Goal: Task Accomplishment & Management: Manage account settings

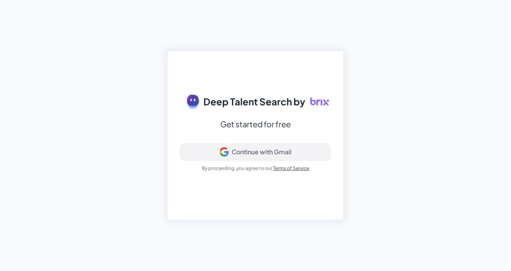
click at [268, 145] on button "Continue with Gmail" at bounding box center [255, 152] width 151 height 16
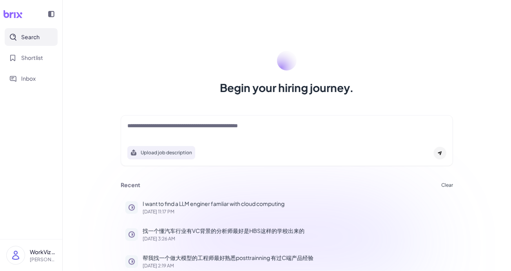
click at [183, 127] on textarea at bounding box center [286, 126] width 319 height 9
paste textarea "**********"
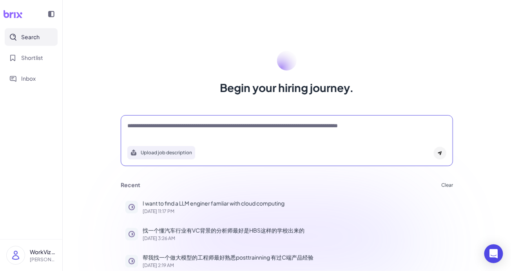
type textarea "**********"
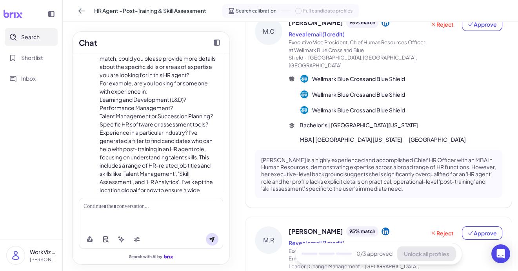
scroll to position [90, 0]
drag, startPoint x: 98, startPoint y: 98, endPoint x: 192, endPoint y: 99, distance: 94.1
click at [192, 99] on div "I can help you with that! You're looking for an HR agent to assist with post-tr…" at bounding box center [150, 115] width 131 height 173
copy li "Learning and Development (L&D)?"
click at [131, 212] on div at bounding box center [151, 214] width 144 height 32
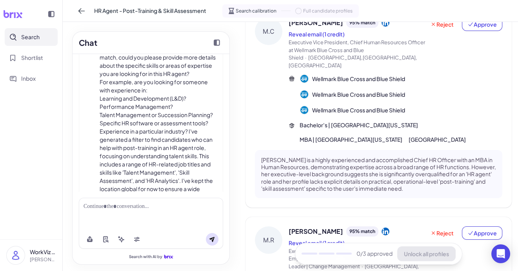
click at [140, 202] on div at bounding box center [151, 214] width 144 height 32
click at [137, 205] on div at bounding box center [151, 207] width 135 height 8
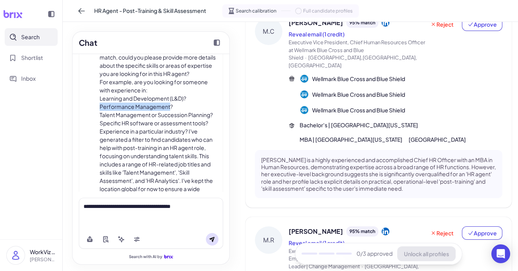
drag, startPoint x: 99, startPoint y: 107, endPoint x: 169, endPoint y: 105, distance: 69.8
click at [169, 105] on div "I can help you with that! You're looking for an HR agent to assist with post-tr…" at bounding box center [150, 115] width 131 height 173
copy li "Performance Management"
click at [205, 210] on div "**********" at bounding box center [151, 207] width 135 height 8
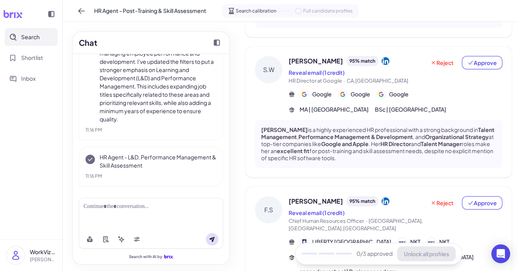
scroll to position [51, 0]
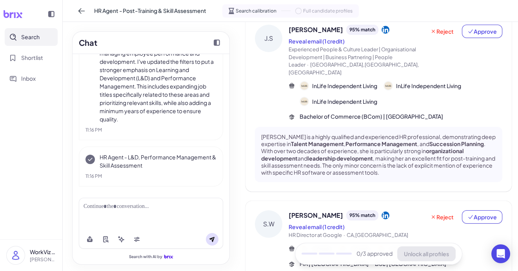
click at [301, 32] on span "Jo Stammers" at bounding box center [316, 29] width 54 height 9
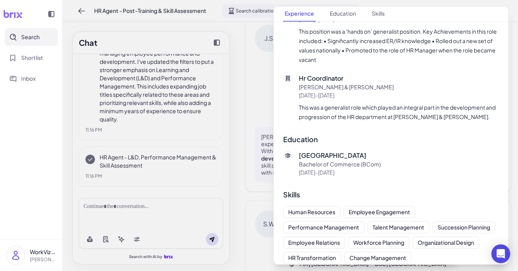
scroll to position [1924, 0]
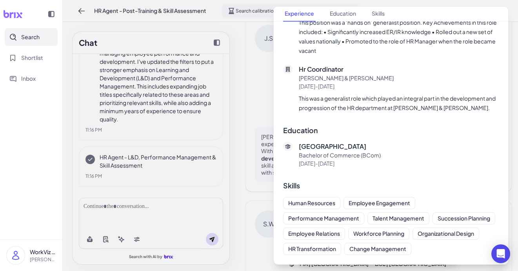
click at [256, 149] on div at bounding box center [259, 135] width 518 height 271
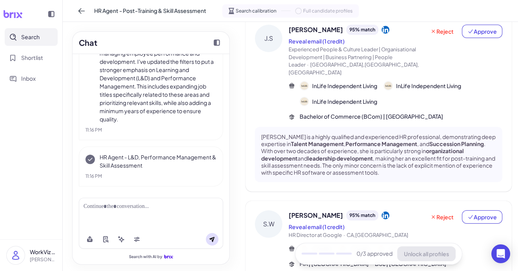
scroll to position [0, 0]
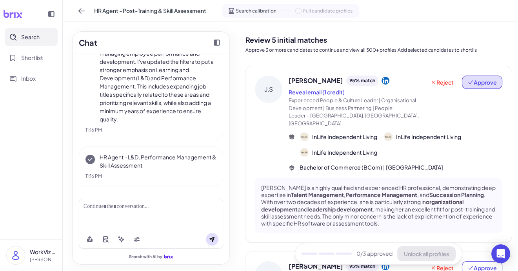
click at [478, 87] on button "Approve" at bounding box center [482, 82] width 40 height 13
click at [265, 147] on div "J.S" at bounding box center [268, 124] width 27 height 96
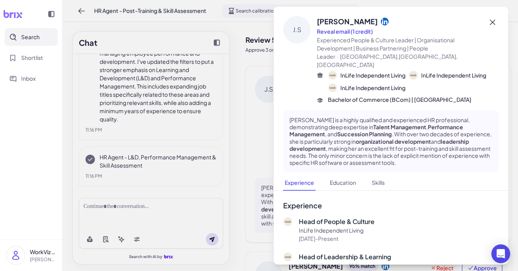
click at [493, 20] on icon at bounding box center [492, 22] width 9 height 9
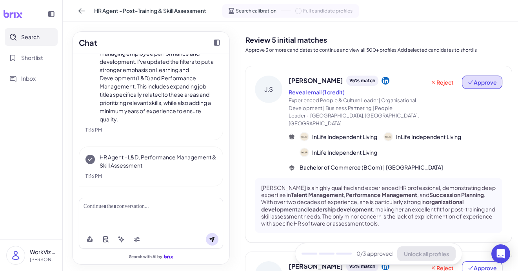
click at [485, 83] on span "Approve" at bounding box center [481, 82] width 29 height 8
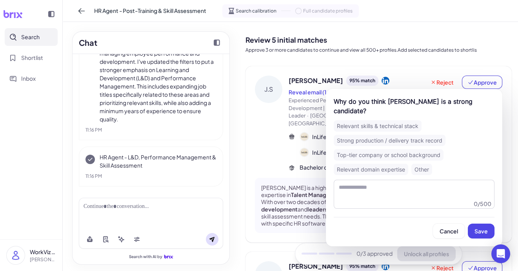
click at [381, 120] on div "Relevant skills & technical stack" at bounding box center [378, 125] width 88 height 11
click at [479, 228] on span "Save" at bounding box center [480, 231] width 13 height 7
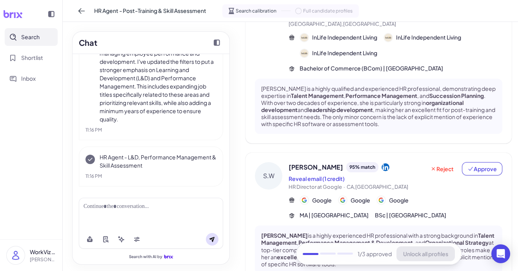
scroll to position [100, 0]
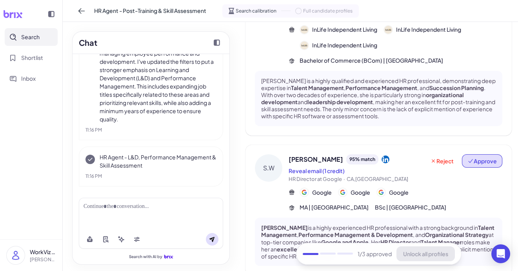
click at [476, 157] on span "Approve" at bounding box center [481, 161] width 29 height 8
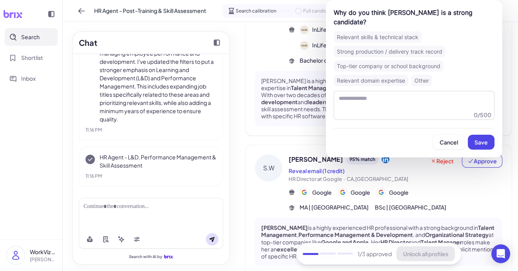
click at [377, 62] on div "Top-tier company or school background" at bounding box center [389, 65] width 110 height 11
click at [492, 144] on button "Save" at bounding box center [481, 142] width 27 height 15
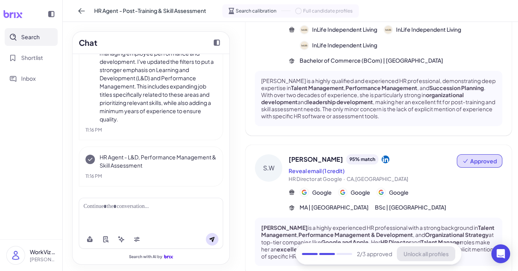
scroll to position [385, 0]
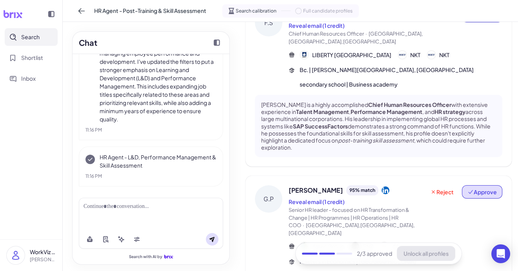
click at [492, 188] on span "Approve" at bounding box center [481, 192] width 29 height 8
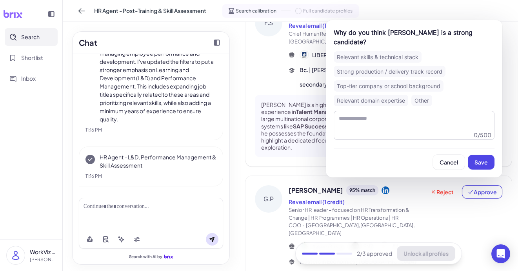
click at [392, 73] on div "Strong production / delivery track record" at bounding box center [390, 71] width 112 height 11
click at [483, 162] on span "Save" at bounding box center [480, 162] width 13 height 7
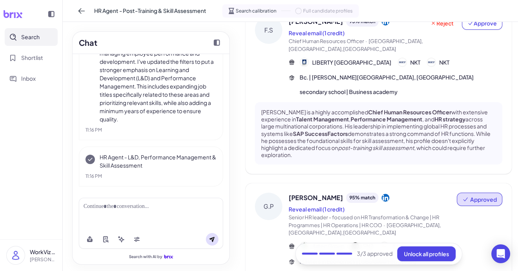
scroll to position [386, 0]
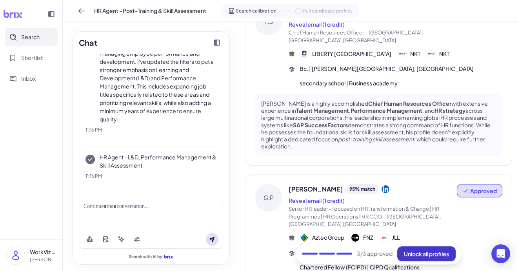
click at [426, 256] on span "Unlock all profiles" at bounding box center [426, 254] width 45 height 7
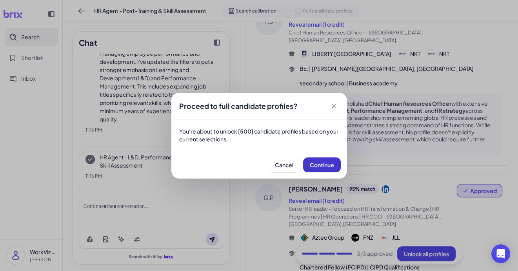
click at [322, 165] on span "Continue" at bounding box center [322, 165] width 24 height 7
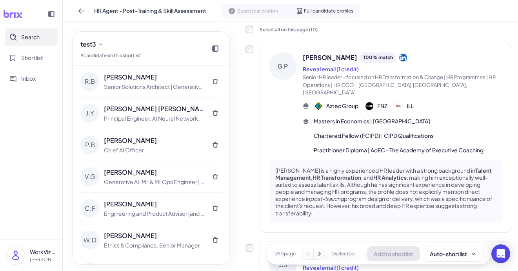
scroll to position [0, 0]
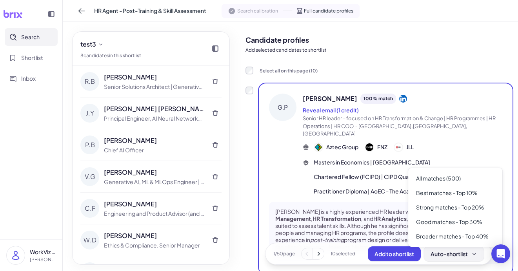
click at [452, 250] on div "Auto-shortlist" at bounding box center [453, 254] width 47 height 8
click at [474, 233] on div "Broader matches - Top 40%" at bounding box center [455, 236] width 88 height 15
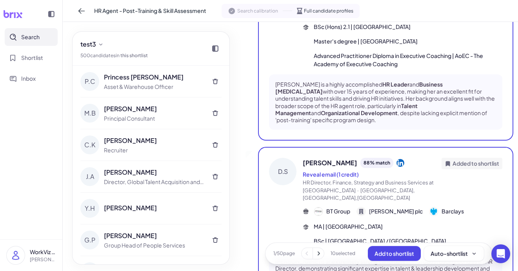
scroll to position [2011, 0]
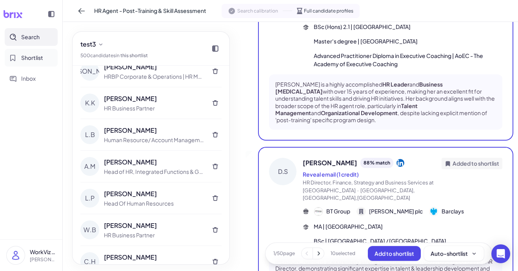
click at [25, 60] on span "Shortlist" at bounding box center [32, 58] width 22 height 8
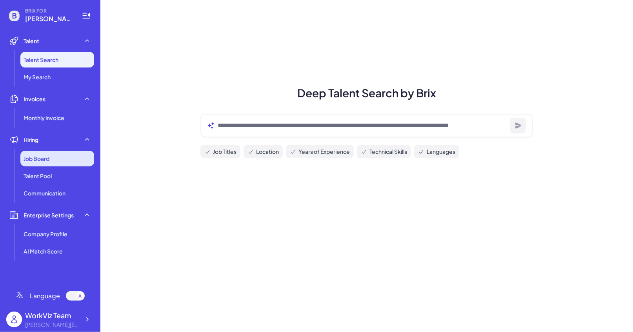
click at [49, 161] on span "Job Board" at bounding box center [37, 158] width 26 height 8
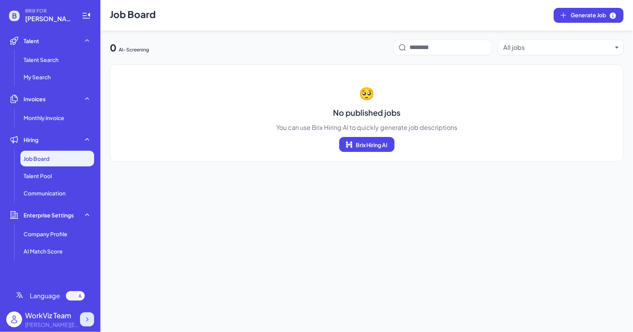
click at [87, 314] on div at bounding box center [87, 319] width 14 height 14
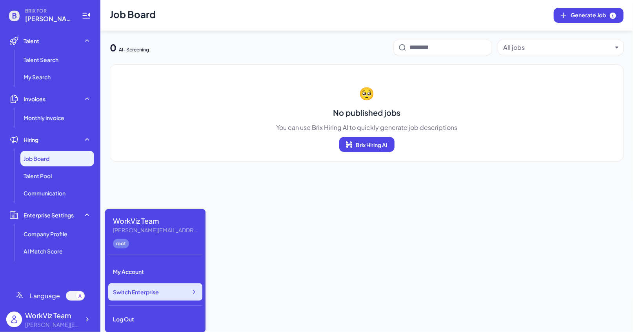
click at [165, 295] on div "Switch Enterprise" at bounding box center [155, 291] width 94 height 17
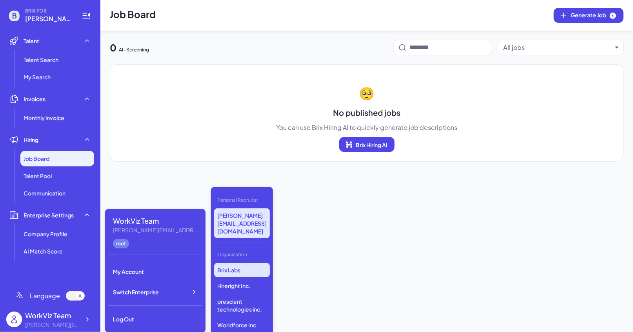
click at [261, 263] on p "Brix Labs" at bounding box center [242, 270] width 56 height 14
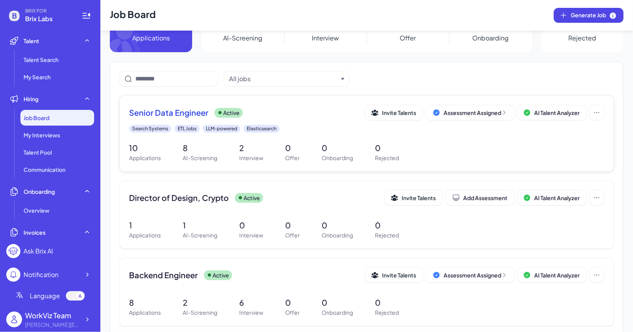
scroll to position [48, 0]
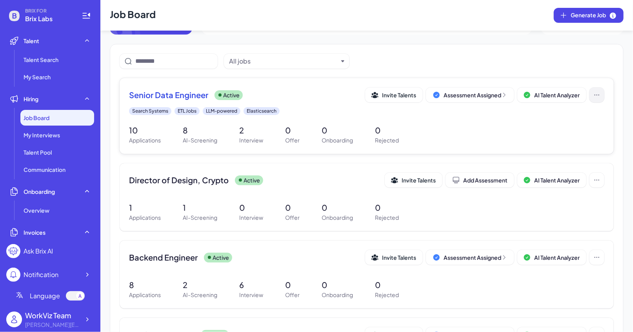
click at [593, 97] on button at bounding box center [596, 94] width 15 height 15
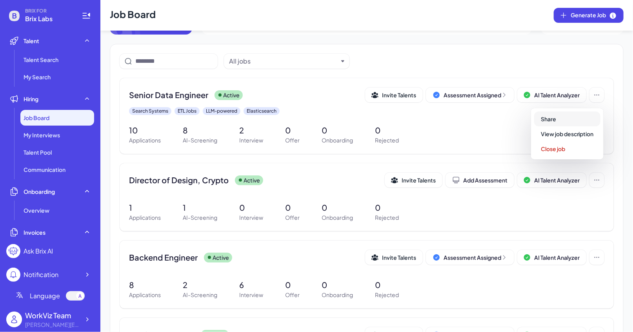
click at [575, 119] on button "Share" at bounding box center [567, 118] width 66 height 15
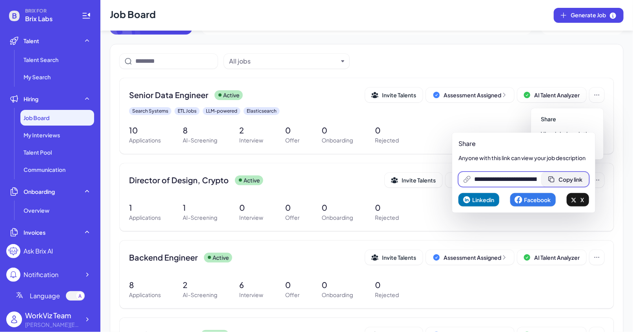
click at [563, 180] on button "Copy link" at bounding box center [564, 179] width 47 height 15
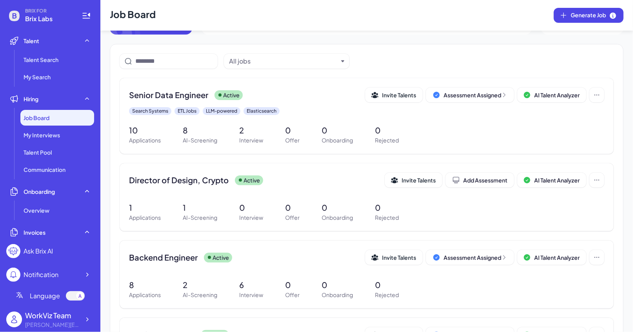
click at [346, 33] on div "116 Interview" at bounding box center [325, 13] width 82 height 42
click at [486, 98] on button "Assessment Assigned" at bounding box center [470, 94] width 88 height 15
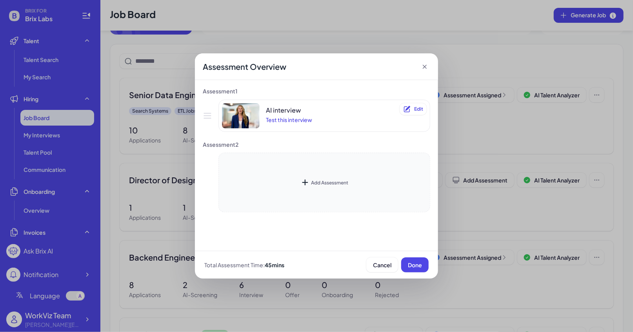
click at [310, 178] on div "Add Assessment" at bounding box center [324, 182] width 48 height 9
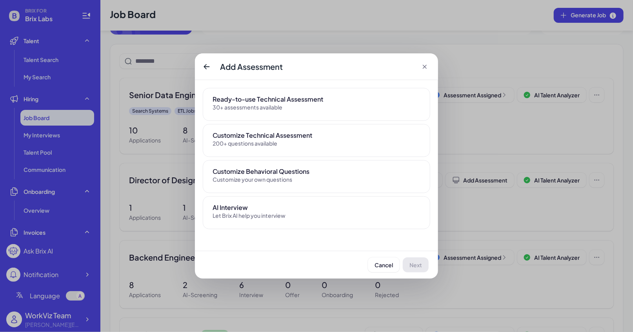
click at [275, 100] on div "Ready-to-use Technical Assessment" at bounding box center [316, 98] width 208 height 9
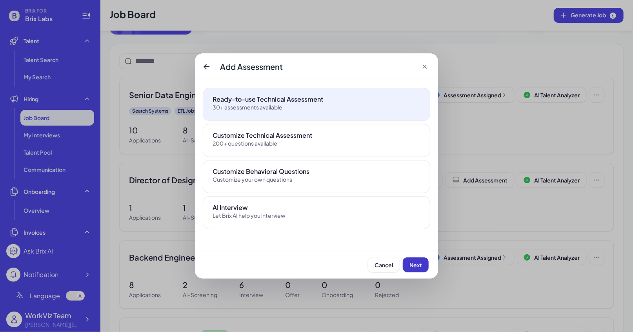
click at [416, 267] on span "Next" at bounding box center [415, 264] width 13 height 7
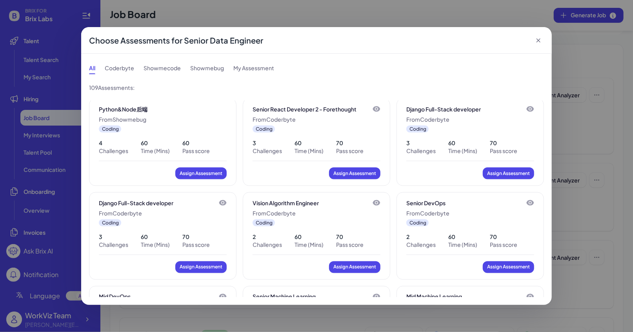
scroll to position [1740, 0]
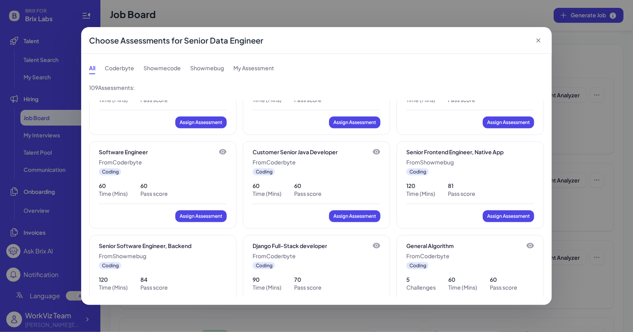
click at [122, 66] on div "Coderbyte" at bounding box center [119, 68] width 29 height 13
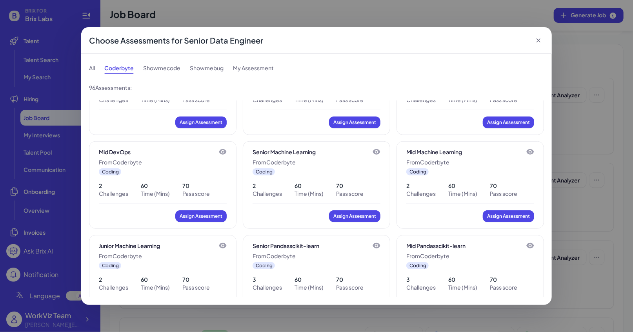
click at [156, 67] on div "Showmecode" at bounding box center [161, 68] width 37 height 13
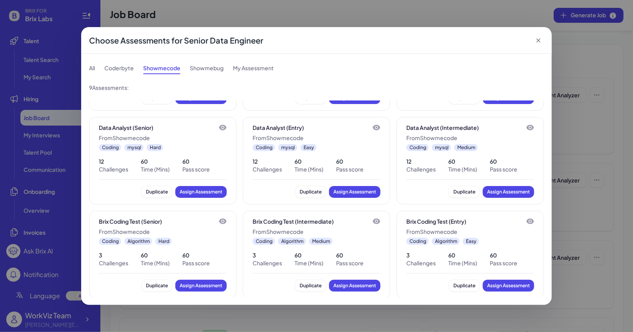
click at [539, 38] on icon at bounding box center [538, 40] width 8 height 8
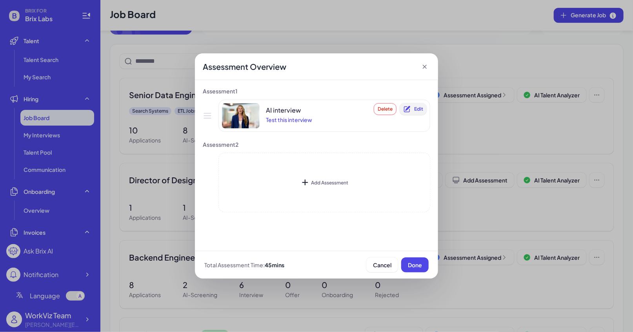
click at [416, 109] on span "Edit" at bounding box center [418, 109] width 9 height 6
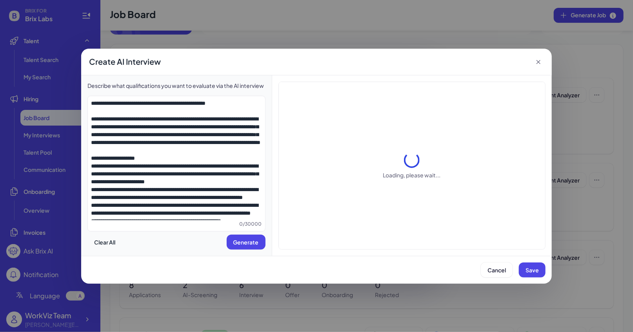
click at [537, 61] on icon at bounding box center [538, 62] width 8 height 8
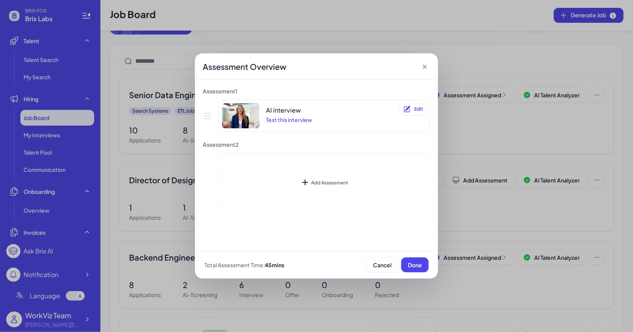
click at [427, 65] on icon at bounding box center [425, 67] width 8 height 8
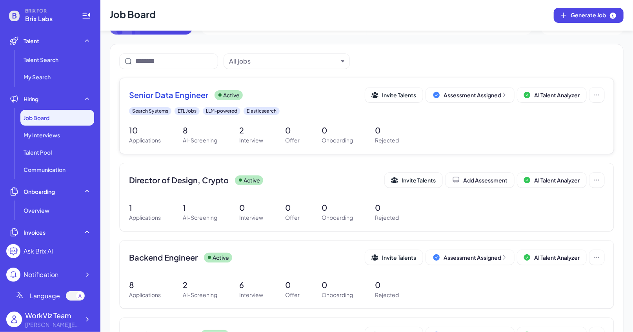
scroll to position [71, 0]
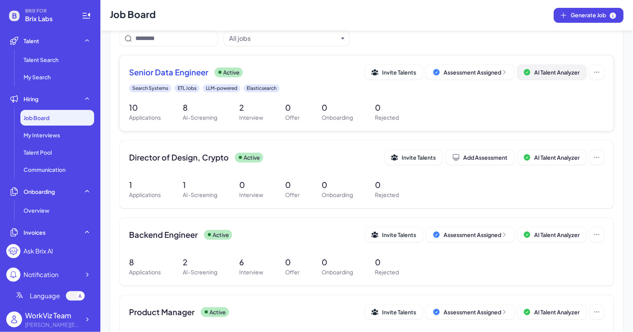
click at [537, 76] on button "AI Talent Analyzer" at bounding box center [551, 72] width 69 height 15
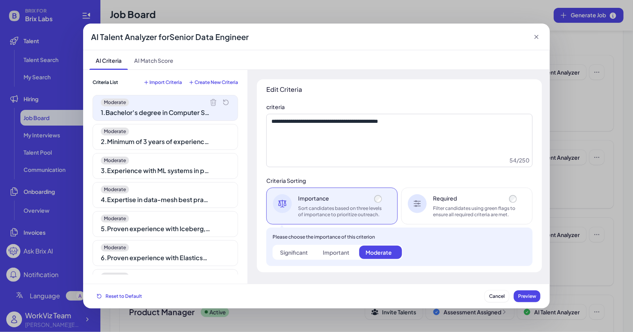
click at [165, 135] on div "Moderate 2 . Minimum of 3 years of experience in building large-scale search or…" at bounding box center [165, 137] width 145 height 26
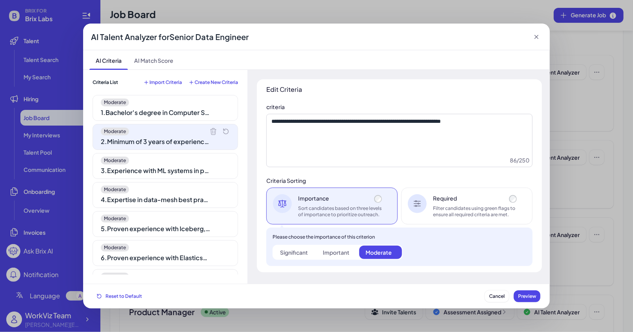
click at [167, 171] on div "3 . Experience with ML systems in production" at bounding box center [156, 170] width 110 height 9
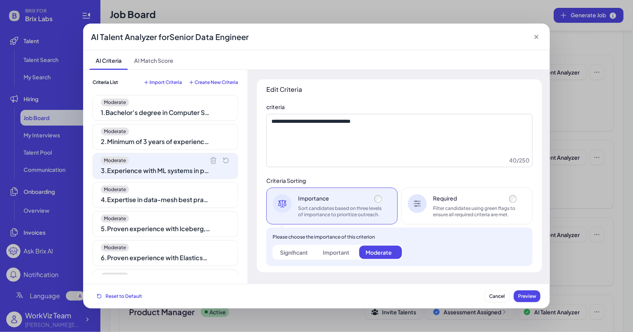
click at [171, 203] on div "Moderate 4 . Expertise in data-mesh best practices" at bounding box center [165, 195] width 145 height 26
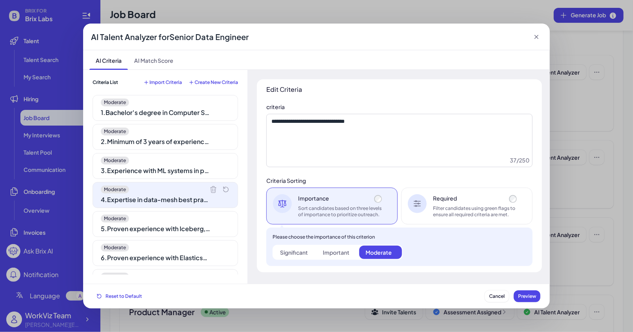
scroll to position [14, 0]
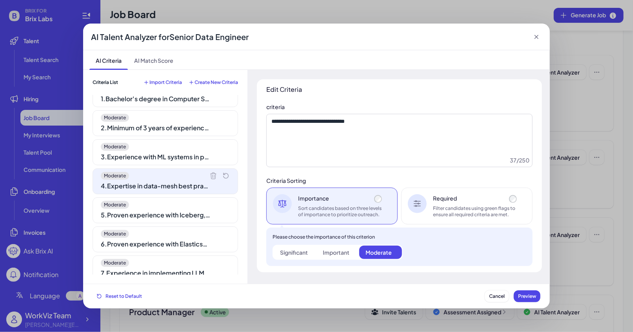
click at [177, 216] on div "5 . Proven experience with Iceberg, Hudi, or Delta" at bounding box center [156, 214] width 110 height 9
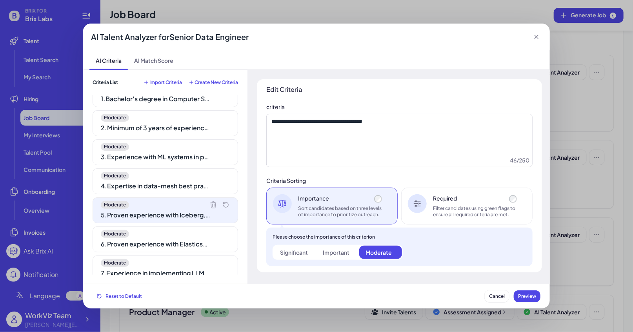
click at [178, 240] on div "6 . Proven experience with Elasticsearch or vector databases" at bounding box center [156, 243] width 110 height 9
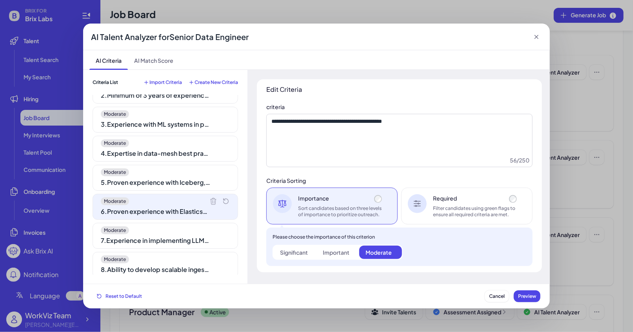
click at [178, 240] on div "7 . Experience in implementing LLM-powered solutions" at bounding box center [156, 240] width 110 height 9
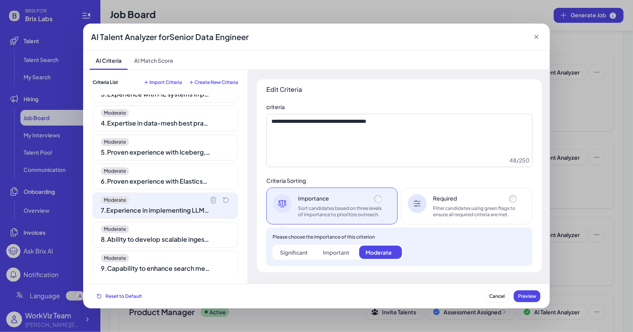
click at [179, 227] on div "Moderate" at bounding box center [165, 229] width 129 height 8
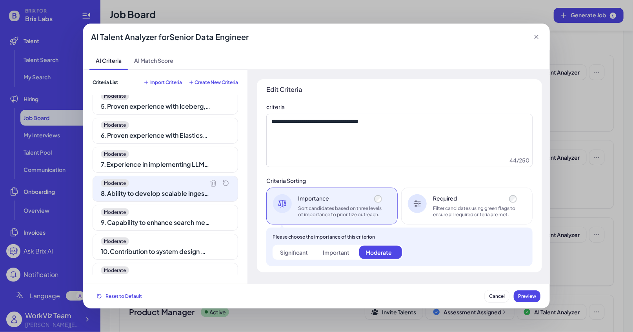
scroll to position [129, 0]
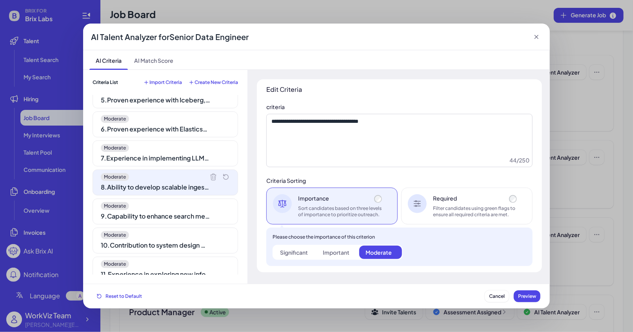
click at [177, 234] on div "Moderate" at bounding box center [165, 235] width 129 height 8
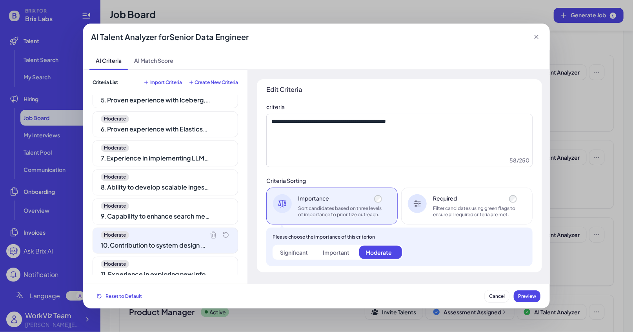
click at [177, 207] on div "Moderate 9 . Capability to enhance search mechanisms to reduce call numbers by …" at bounding box center [165, 211] width 145 height 26
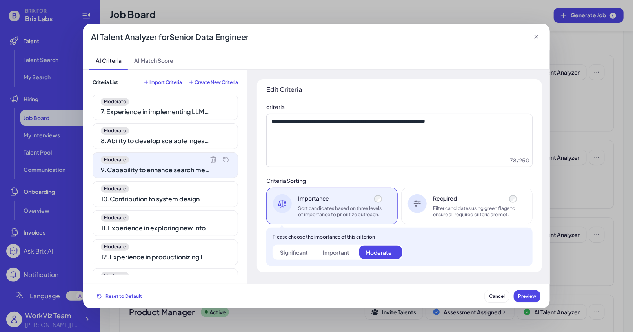
scroll to position [181, 0]
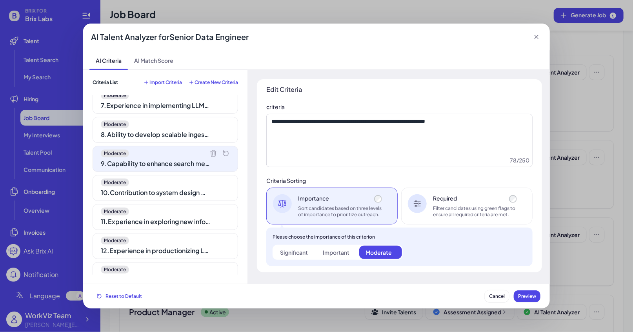
click at [177, 207] on div "Moderate" at bounding box center [165, 211] width 129 height 8
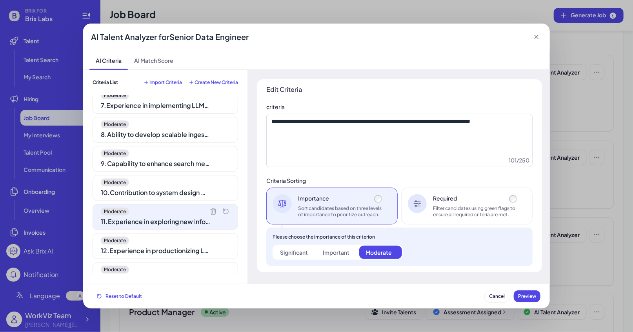
click at [177, 236] on div "Moderate" at bounding box center [165, 240] width 129 height 8
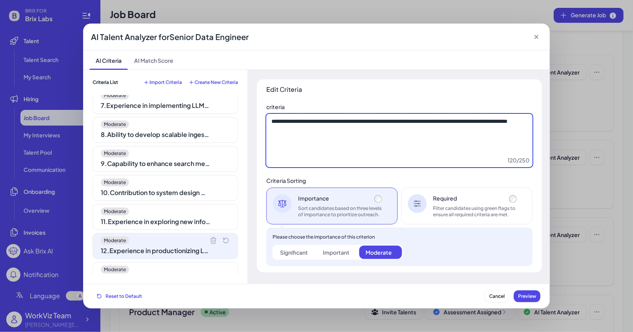
click at [361, 131] on textarea "**********" at bounding box center [399, 140] width 266 height 53
click at [375, 134] on textarea "**********" at bounding box center [399, 140] width 266 height 53
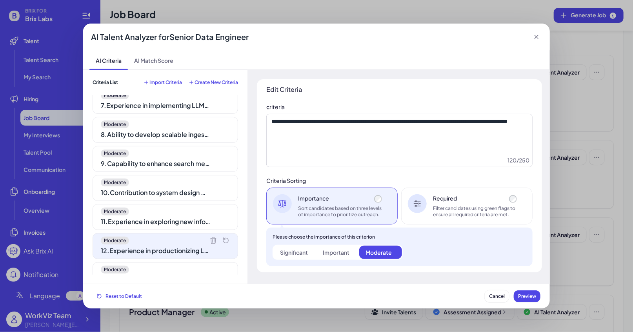
click at [537, 37] on icon at bounding box center [536, 37] width 8 height 8
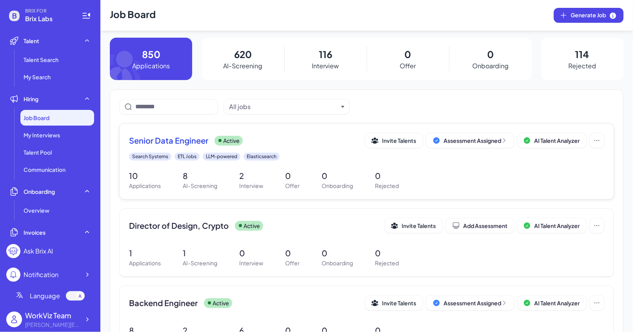
scroll to position [0, 0]
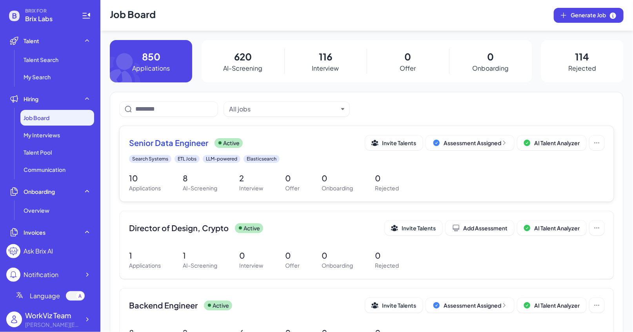
click at [196, 147] on span "Senior Data Engineer" at bounding box center [168, 142] width 79 height 11
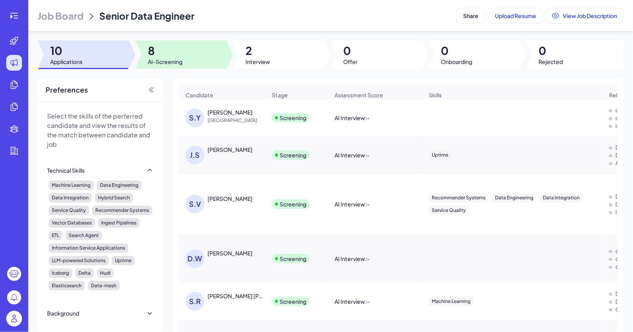
click at [203, 53] on div at bounding box center [180, 54] width 91 height 28
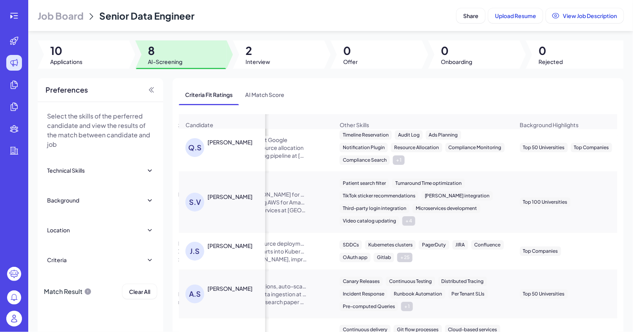
scroll to position [0, 510]
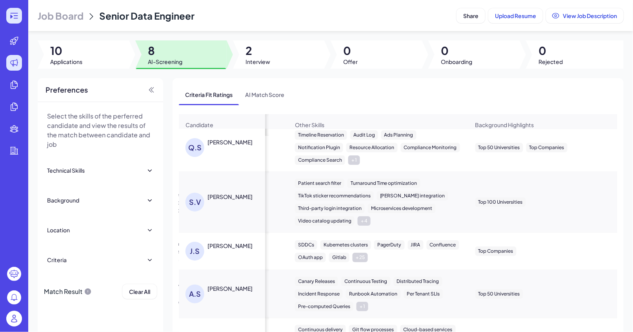
click at [16, 14] on icon at bounding box center [13, 15] width 9 height 9
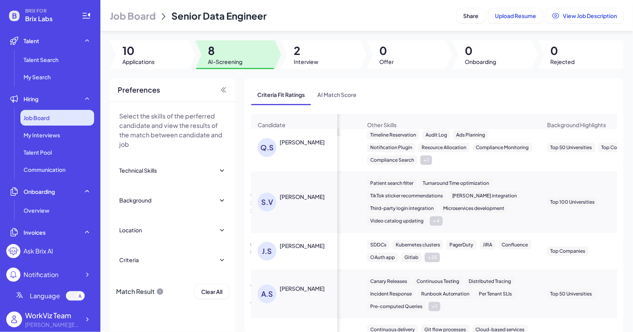
click at [65, 115] on div "Job Board" at bounding box center [57, 118] width 74 height 16
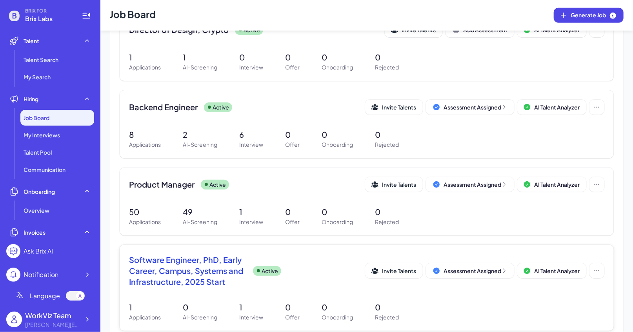
scroll to position [272, 0]
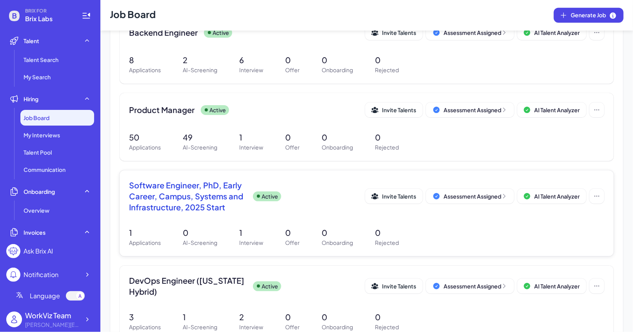
click at [195, 207] on span "Software Engineer, PhD, Early Career, Campus, Systems and Infrastructure, 2025 …" at bounding box center [188, 196] width 118 height 33
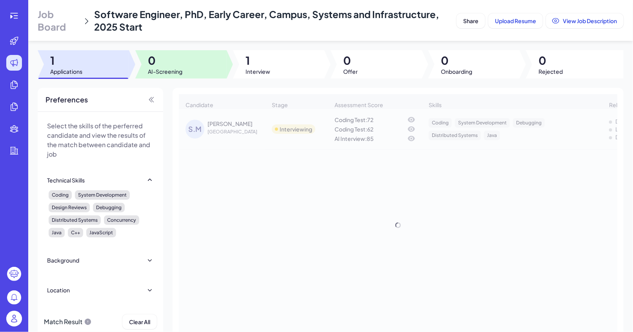
click at [163, 55] on span "0" at bounding box center [165, 60] width 34 height 14
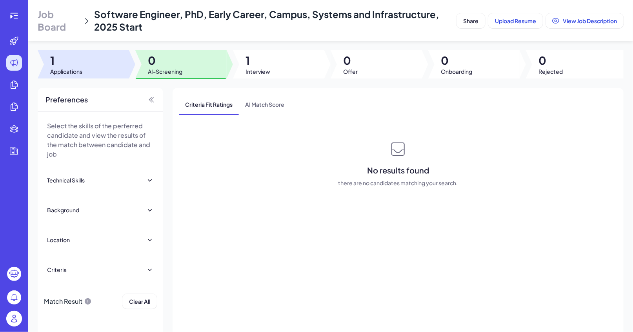
click at [69, 63] on span "1" at bounding box center [66, 60] width 32 height 14
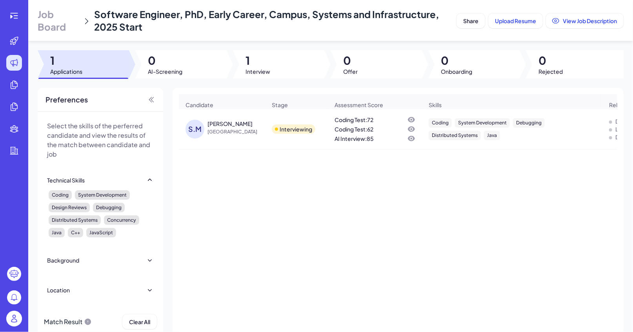
click at [205, 131] on div "S.M" at bounding box center [196, 129] width 22 height 19
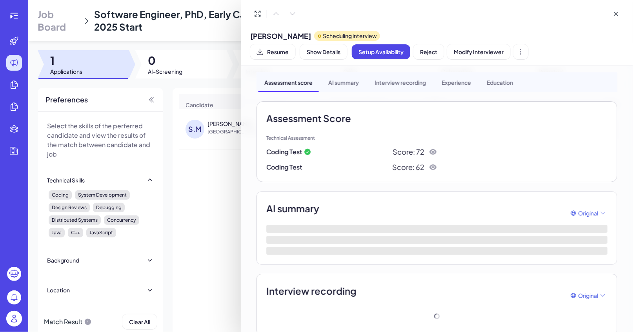
scroll to position [30, 0]
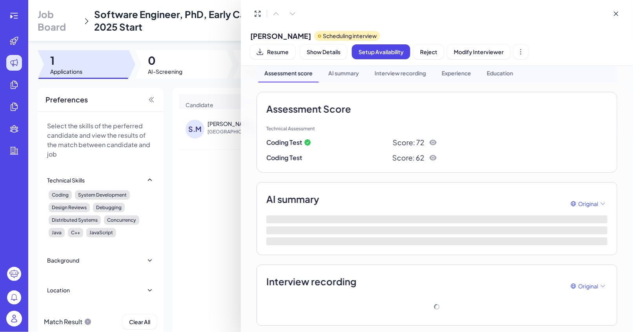
click at [433, 141] on icon at bounding box center [433, 142] width 2 height 2
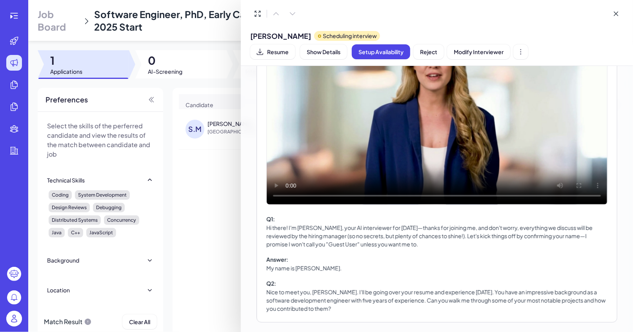
scroll to position [390, 0]
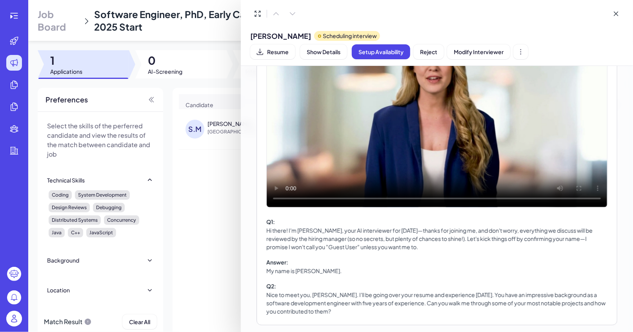
click at [198, 210] on div at bounding box center [316, 166] width 633 height 332
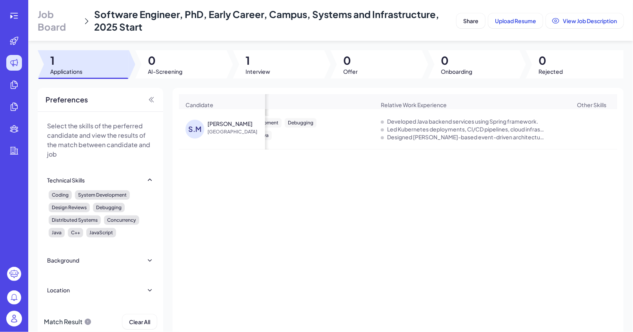
scroll to position [0, 0]
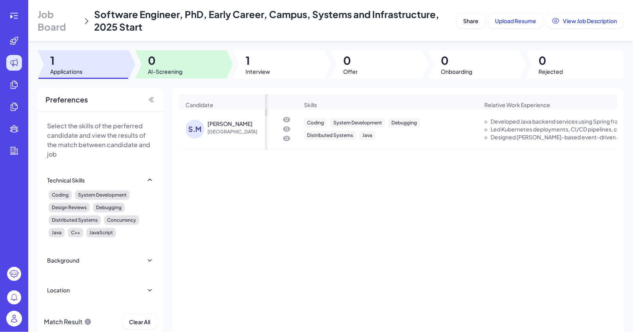
click at [180, 62] on span "0" at bounding box center [165, 60] width 34 height 14
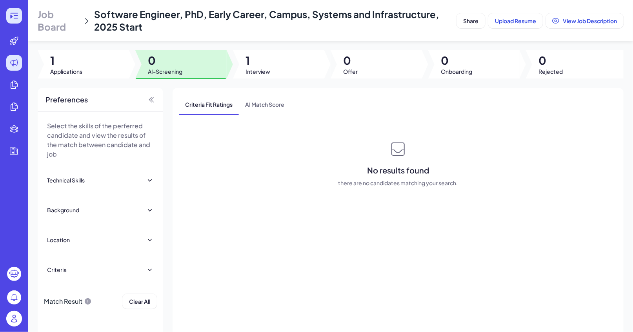
click at [16, 21] on div at bounding box center [14, 16] width 16 height 16
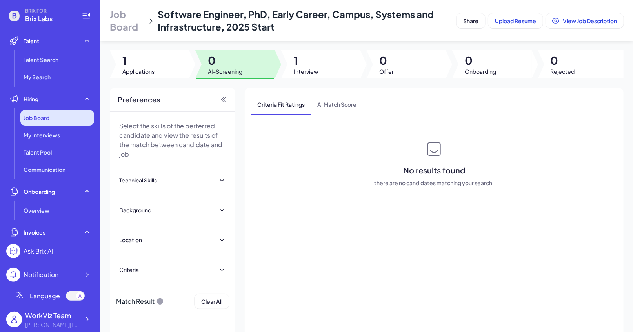
click at [58, 120] on div "Job Board" at bounding box center [57, 118] width 74 height 16
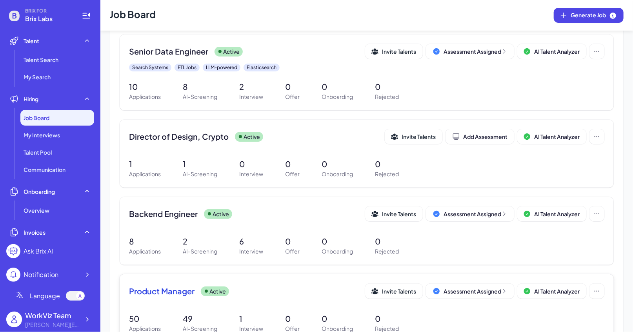
click at [182, 302] on div "Product Manager Active Invite Talents Assessment Assigned AI Talent Analyzer" at bounding box center [366, 293] width 475 height 20
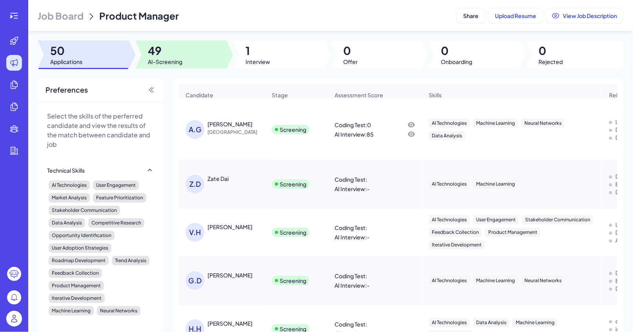
click at [166, 57] on span "49" at bounding box center [165, 51] width 34 height 14
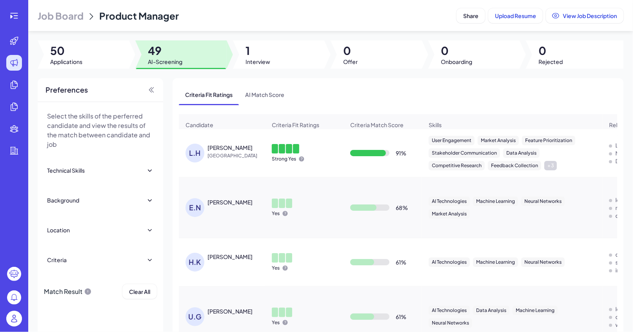
click at [212, 149] on div "Liang Han" at bounding box center [229, 147] width 45 height 8
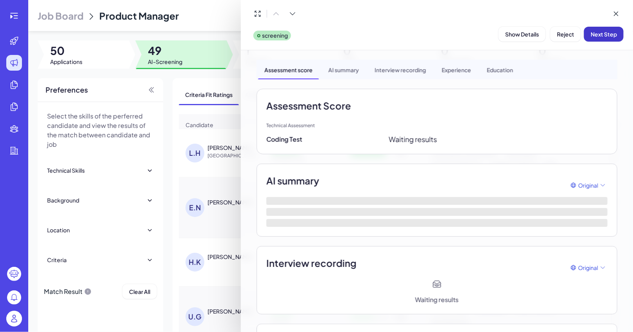
click at [604, 32] on span "Next Step" at bounding box center [603, 34] width 26 height 7
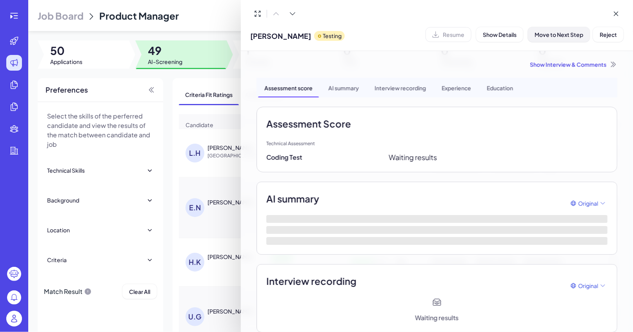
click at [552, 41] on button "Move to Next Step" at bounding box center [559, 34] width 62 height 15
click at [557, 37] on span "Assign Interviewer" at bounding box center [558, 34] width 49 height 7
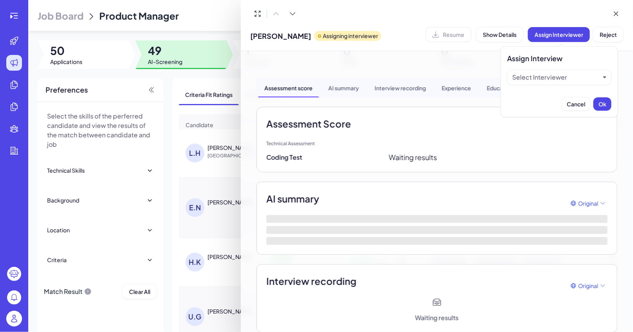
click at [552, 80] on div "Select Interviewer" at bounding box center [539, 77] width 55 height 9
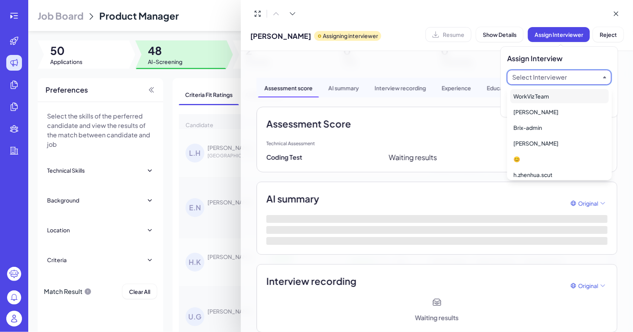
click at [552, 94] on div "WorkViz Team" at bounding box center [559, 96] width 98 height 14
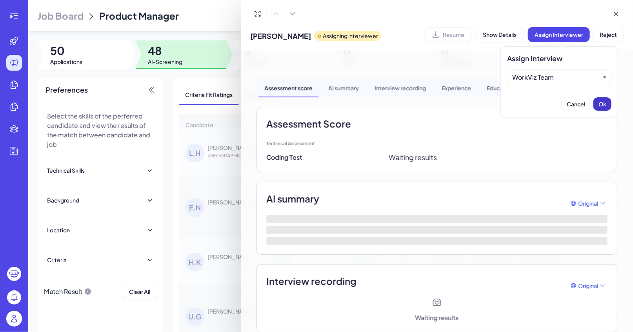
click at [601, 107] on span "Ok" at bounding box center [602, 103] width 8 height 7
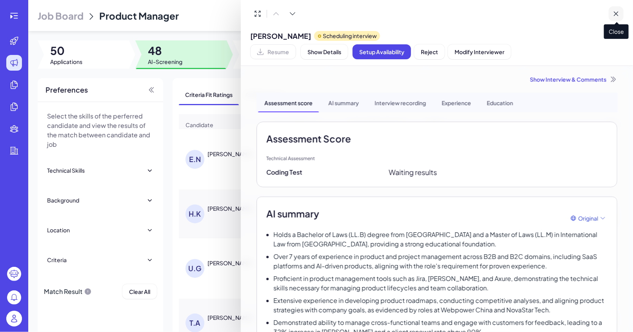
click at [622, 16] on button at bounding box center [615, 13] width 15 height 15
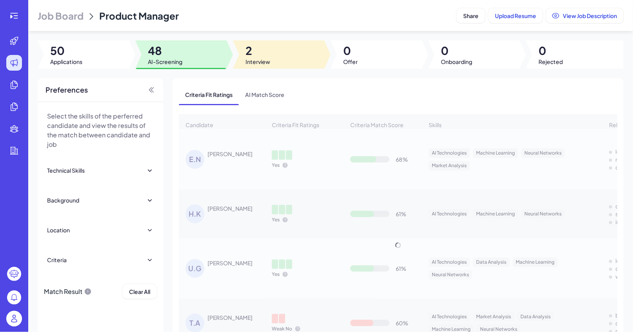
click at [272, 67] on div at bounding box center [278, 54] width 91 height 28
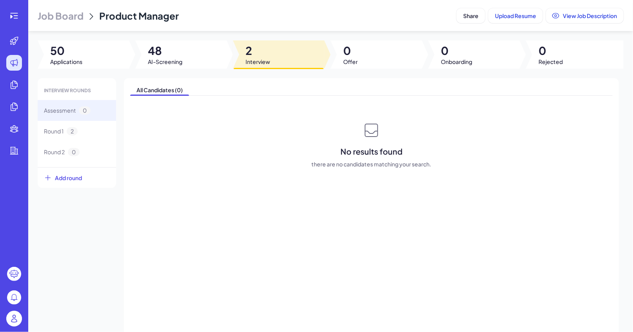
click at [304, 42] on div at bounding box center [278, 54] width 91 height 28
click at [11, 15] on icon at bounding box center [13, 15] width 9 height 9
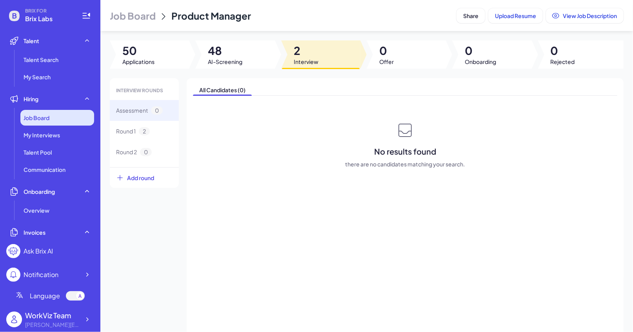
click at [51, 120] on div "Job Board" at bounding box center [57, 118] width 74 height 16
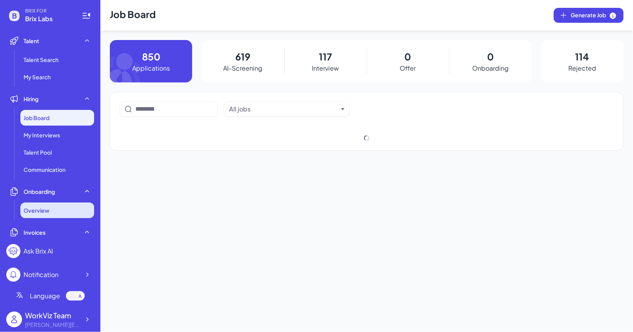
click at [60, 207] on div "Overview" at bounding box center [57, 210] width 74 height 16
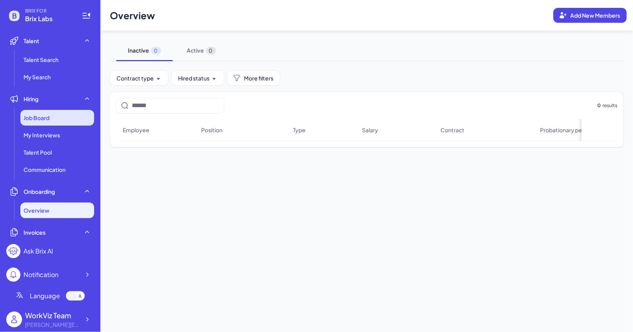
click at [85, 116] on div "Job Board" at bounding box center [57, 118] width 74 height 16
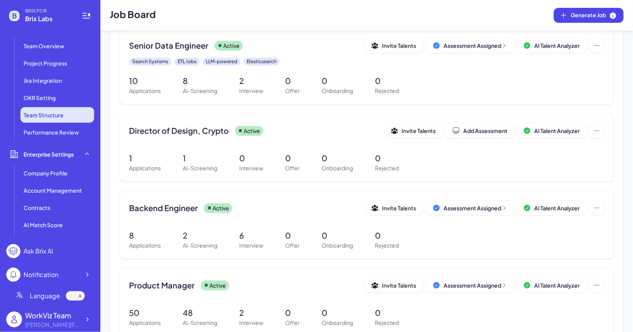
scroll to position [200, 0]
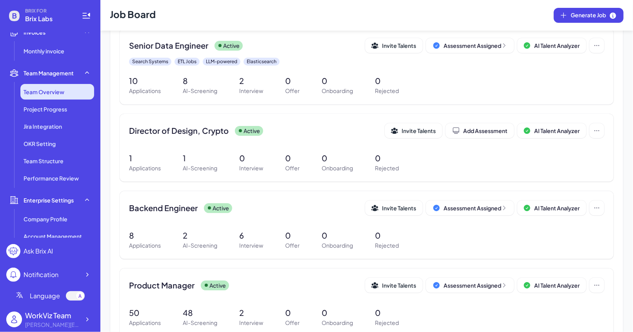
click at [62, 93] on span "Team Overview" at bounding box center [44, 92] width 41 height 8
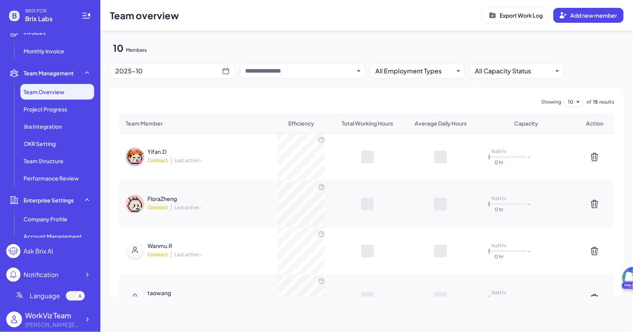
click at [338, 70] on input "text" at bounding box center [299, 70] width 109 height 9
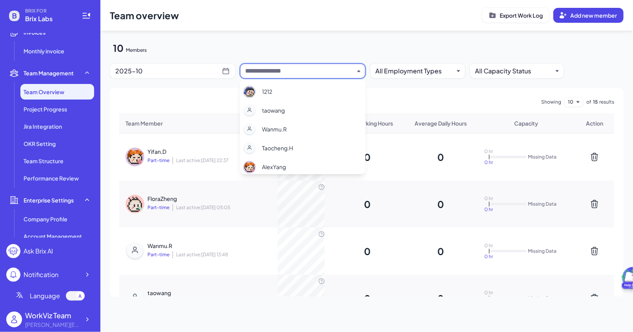
click at [194, 89] on div "Showing 10 of 15 results Team Member Efficiency Total Working Hours Average Dai…" at bounding box center [367, 192] width 514 height 209
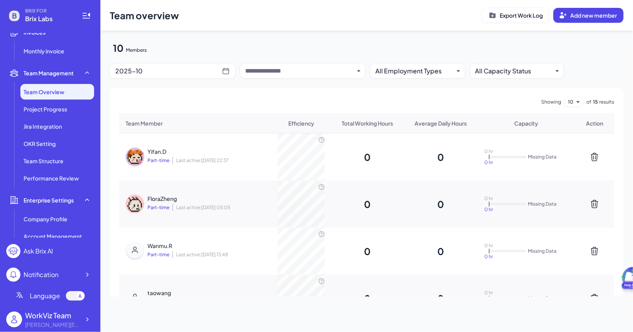
click at [189, 75] on div "2025-10" at bounding box center [168, 70] width 107 height 11
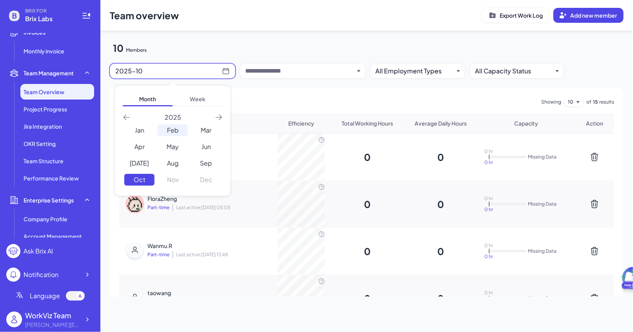
click at [175, 132] on div "Feb" at bounding box center [173, 130] width 30 height 12
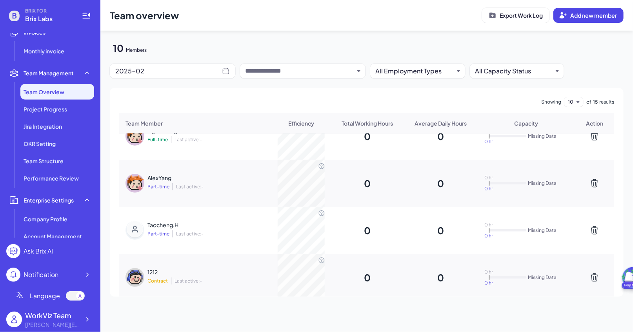
scroll to position [337, 0]
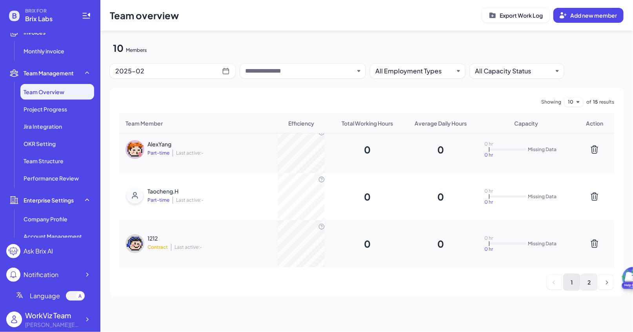
click at [586, 281] on li "2" at bounding box center [588, 281] width 17 height 17
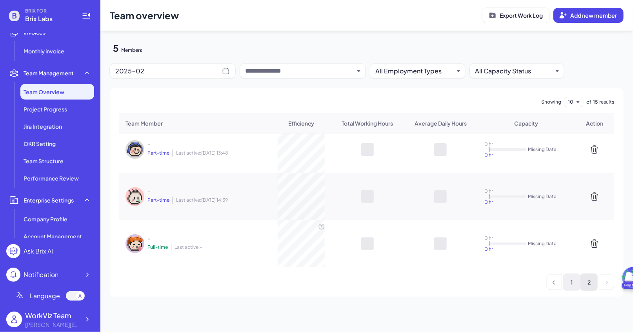
click at [574, 280] on li "1" at bounding box center [571, 281] width 17 height 17
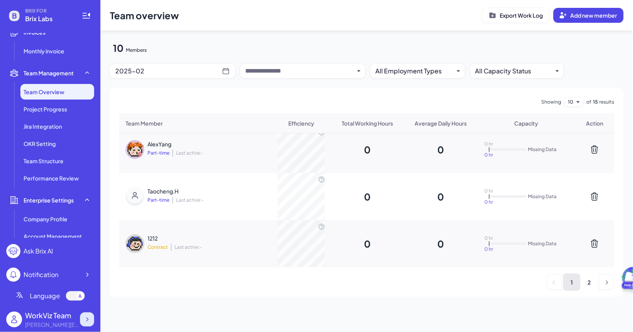
click at [89, 319] on icon at bounding box center [87, 319] width 8 height 8
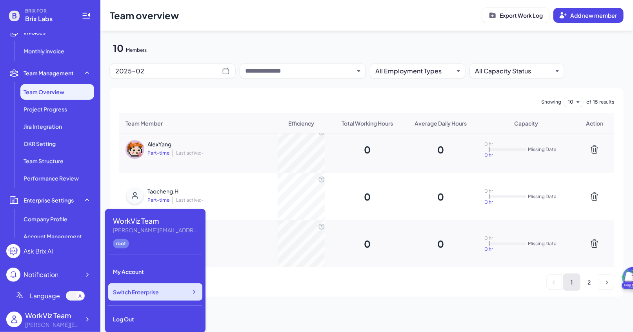
click at [164, 290] on div "Switch Enterprise" at bounding box center [155, 291] width 94 height 17
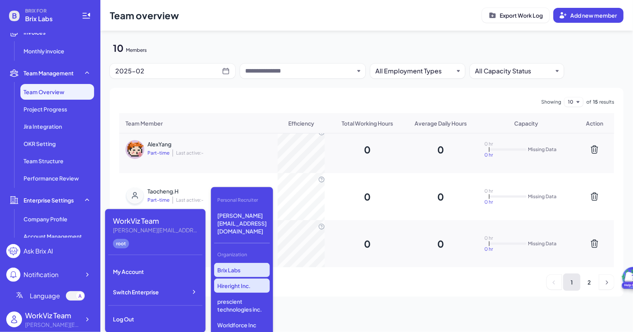
click at [257, 278] on p "Hireright Inc." at bounding box center [242, 285] width 56 height 14
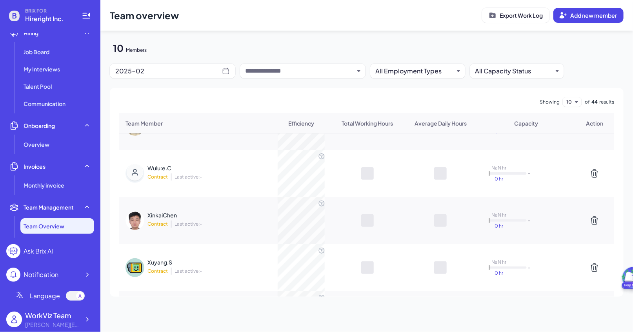
scroll to position [337, 0]
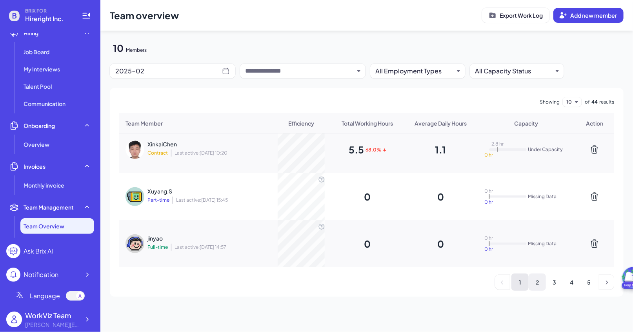
click at [535, 278] on li "2" at bounding box center [536, 281] width 17 height 17
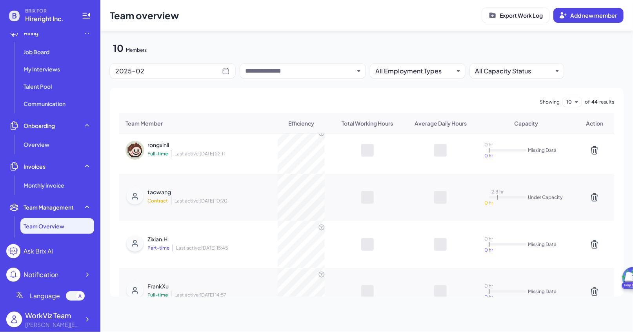
scroll to position [280, 0]
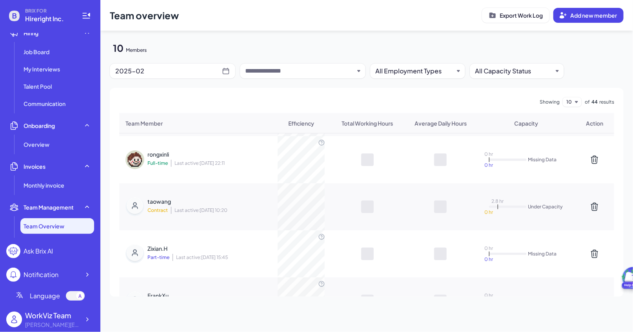
click at [178, 202] on div "taowang" at bounding box center [198, 201] width 102 height 8
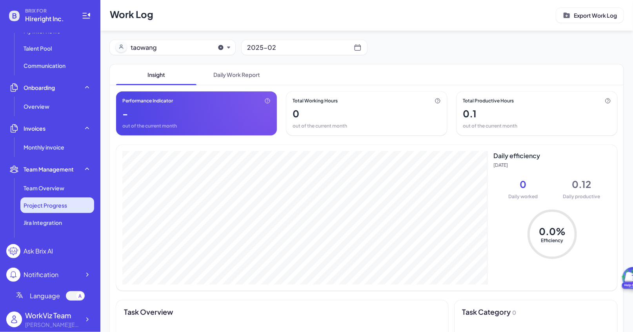
scroll to position [106, 0]
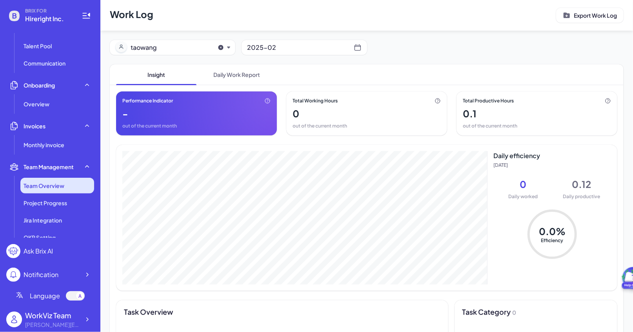
click at [62, 186] on span "Team Overview" at bounding box center [44, 186] width 41 height 8
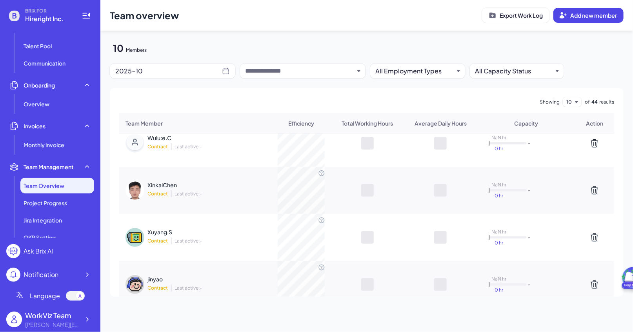
scroll to position [337, 0]
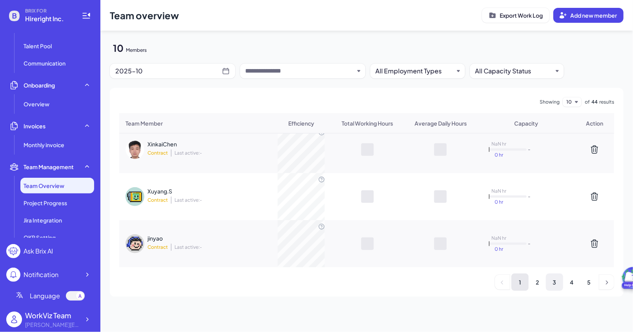
click at [553, 283] on li "3" at bounding box center [554, 281] width 17 height 17
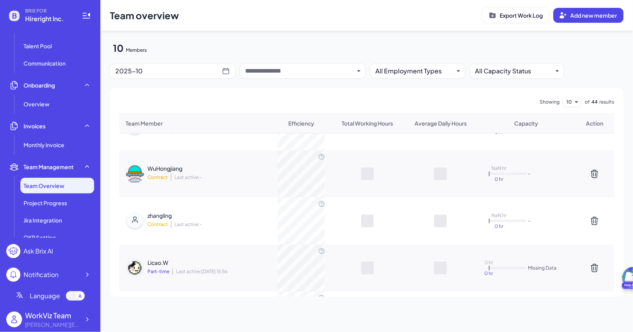
scroll to position [0, 0]
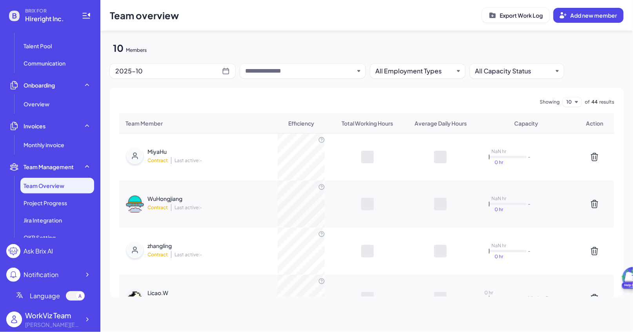
click at [188, 83] on div "Team overview Export Work Log Add new member 10 Members 2025-10 All Employment …" at bounding box center [366, 153] width 532 height 306
click at [188, 75] on div "2025-10" at bounding box center [168, 70] width 107 height 11
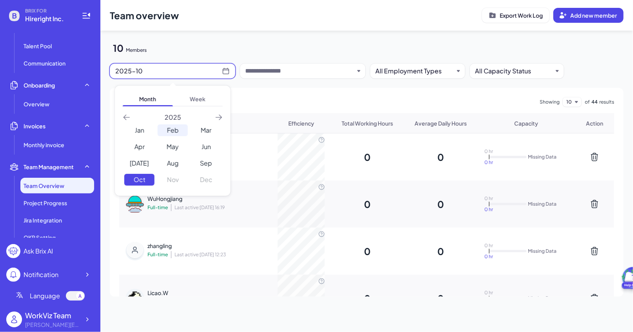
click at [167, 128] on div "Feb" at bounding box center [173, 130] width 30 height 12
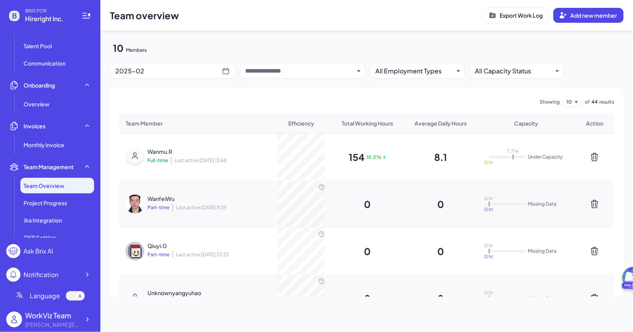
scroll to position [337, 0]
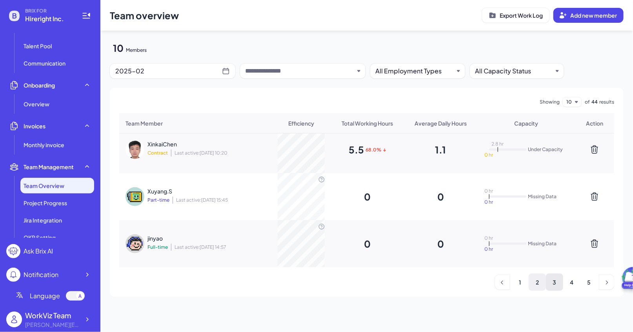
click at [534, 287] on li "2" at bounding box center [536, 281] width 17 height 17
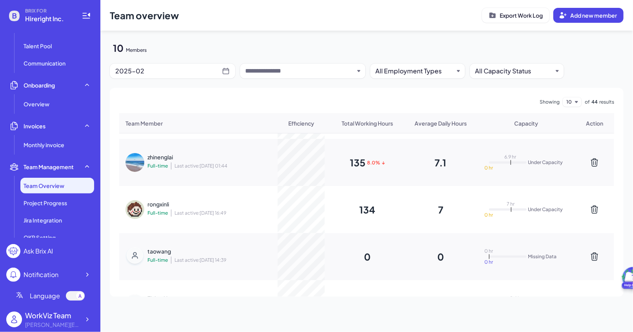
scroll to position [223, 0]
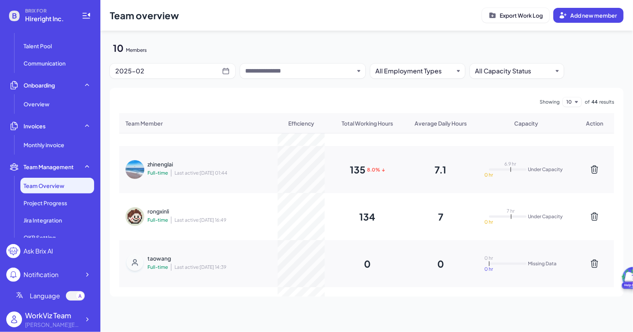
click at [161, 215] on div "rongxinli Full-time Last active: [DATE] 16:49" at bounding box center [198, 216] width 102 height 19
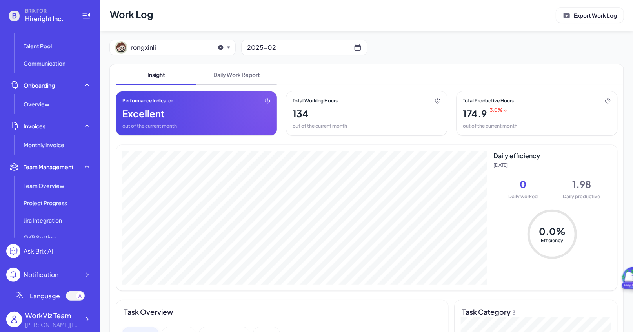
click at [242, 69] on span "Daily Work Report" at bounding box center [236, 74] width 80 height 20
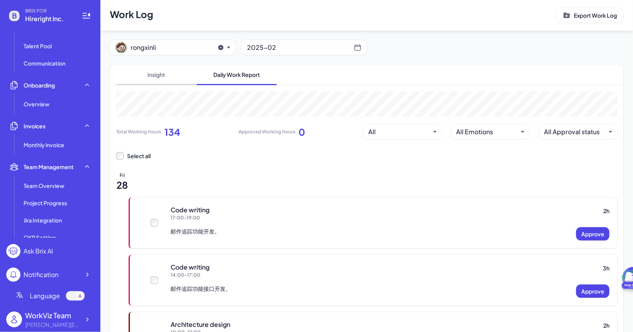
click at [160, 72] on span "Insight" at bounding box center [156, 74] width 80 height 20
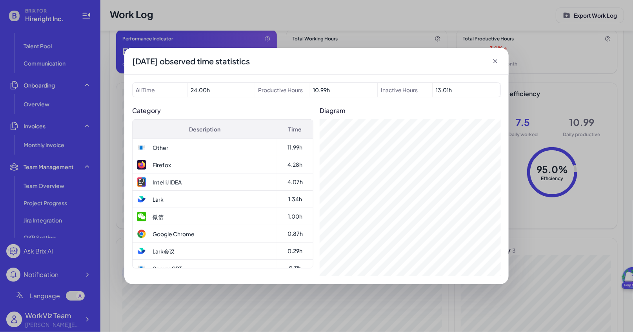
scroll to position [42, 0]
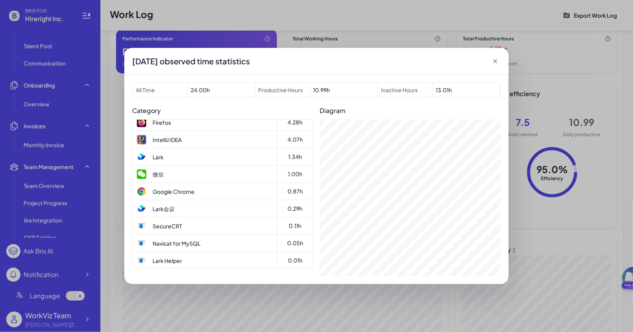
click at [496, 62] on icon at bounding box center [495, 61] width 4 height 4
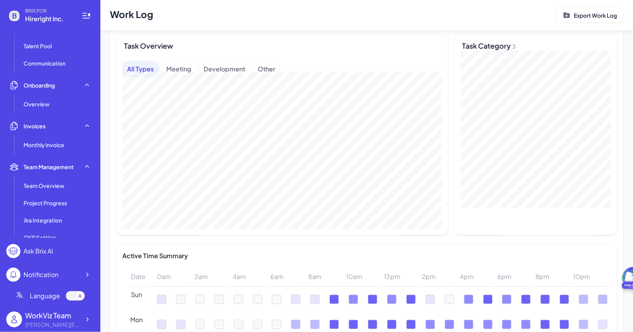
scroll to position [261, 0]
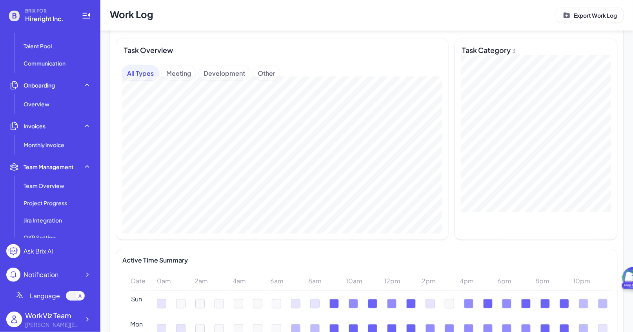
click at [185, 75] on div "Meeting" at bounding box center [179, 72] width 34 height 15
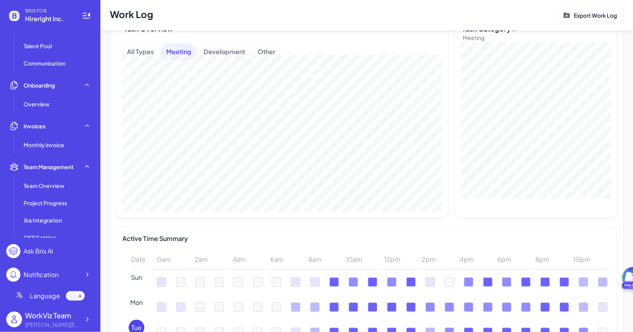
click at [231, 54] on div "Development" at bounding box center [224, 51] width 51 height 15
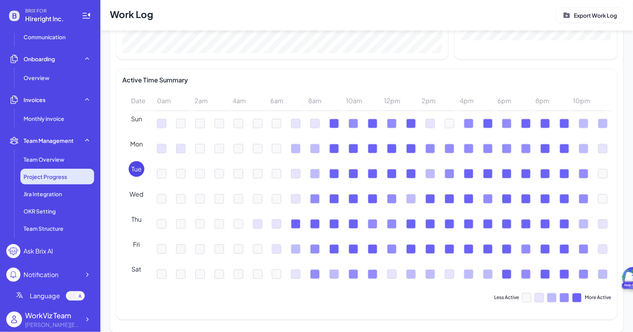
scroll to position [135, 0]
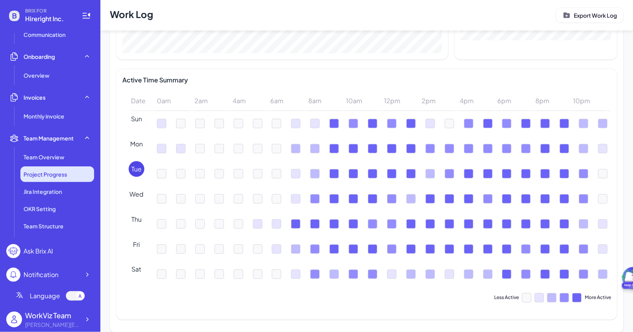
click at [64, 180] on li "Project Progress" at bounding box center [57, 174] width 74 height 16
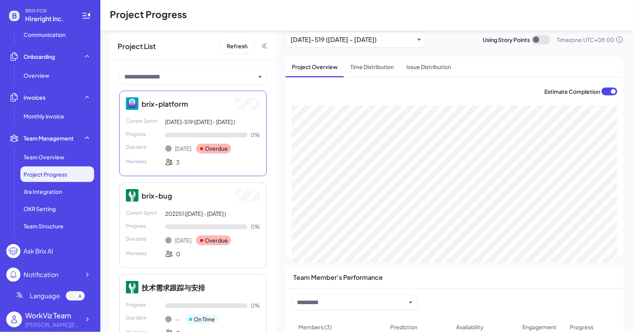
click at [367, 39] on div "[DATE]-S19 ([DATE] - [DATE])" at bounding box center [352, 39] width 124 height 9
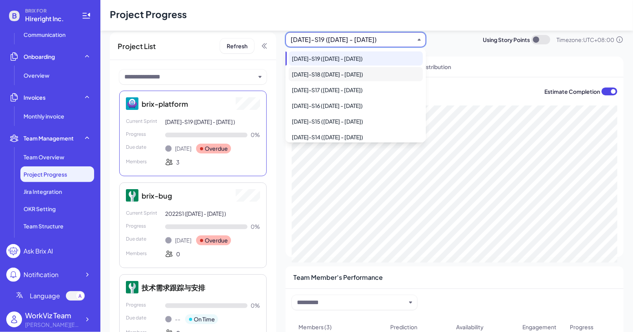
click at [363, 76] on div "[DATE]-S18 ([DATE] - [DATE])" at bounding box center [356, 74] width 134 height 14
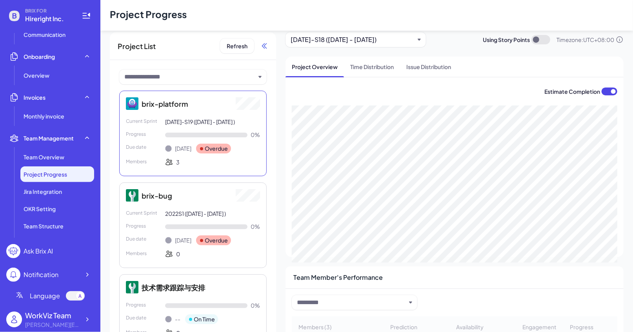
click at [267, 47] on icon at bounding box center [264, 46] width 8 height 8
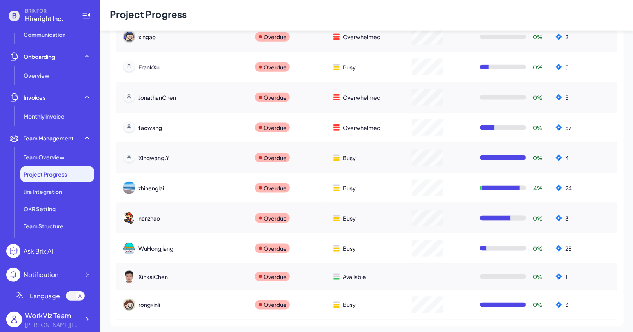
scroll to position [271, 0]
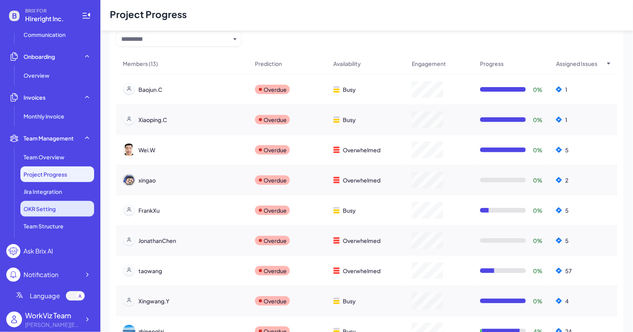
click at [45, 205] on span "OKR Setting" at bounding box center [40, 209] width 32 height 8
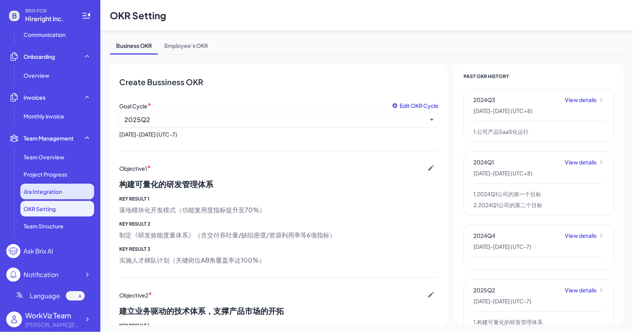
click at [54, 193] on span "Jira Integration" at bounding box center [43, 191] width 38 height 8
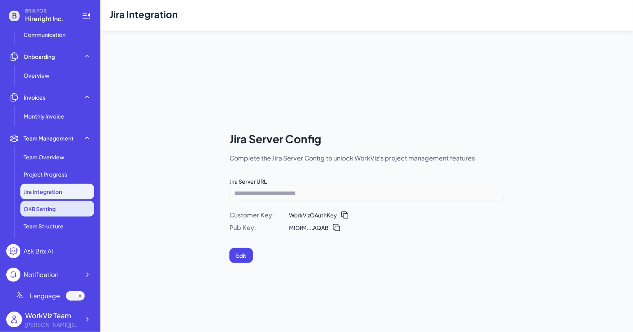
click at [57, 205] on li "OKR Setting" at bounding box center [57, 209] width 74 height 16
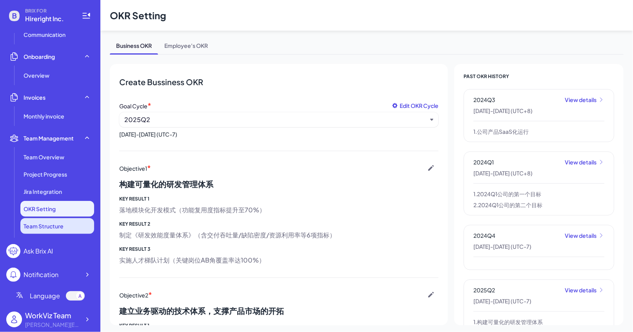
click at [61, 224] on span "Team Structure" at bounding box center [44, 226] width 40 height 8
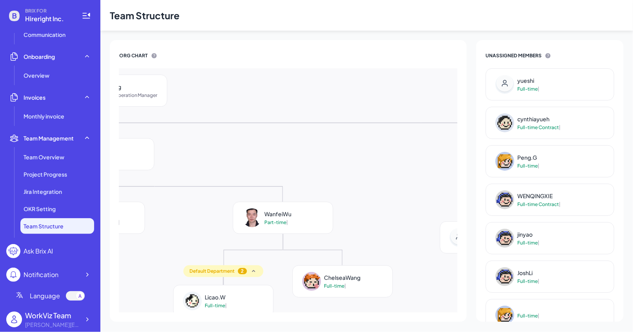
scroll to position [0, 621]
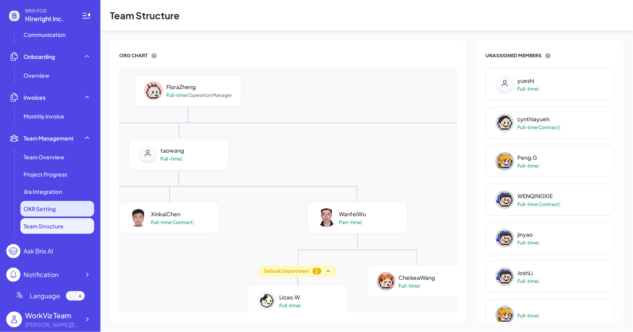
click at [52, 207] on span "OKR Setting" at bounding box center [40, 209] width 32 height 8
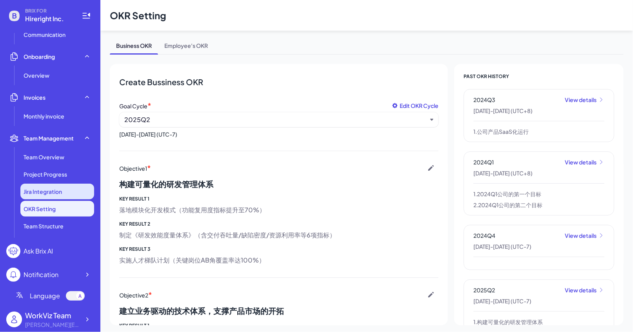
click at [59, 191] on span "Jira Integration" at bounding box center [43, 191] width 38 height 8
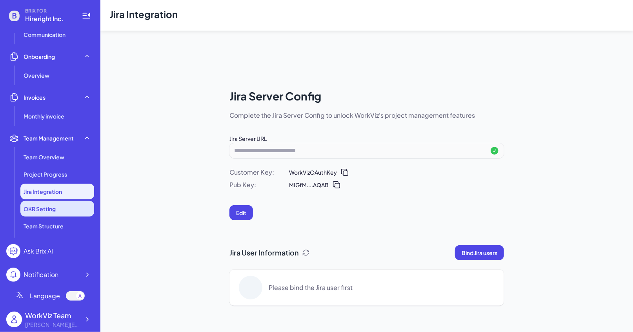
click at [58, 207] on li "OKR Setting" at bounding box center [57, 209] width 74 height 16
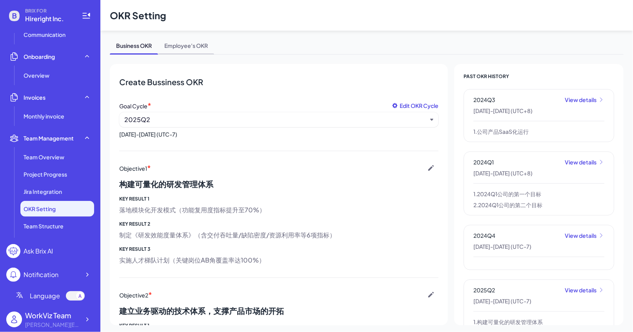
click at [179, 44] on span "Employee's OKR" at bounding box center [186, 47] width 56 height 14
